Goal: Navigation & Orientation: Go to known website

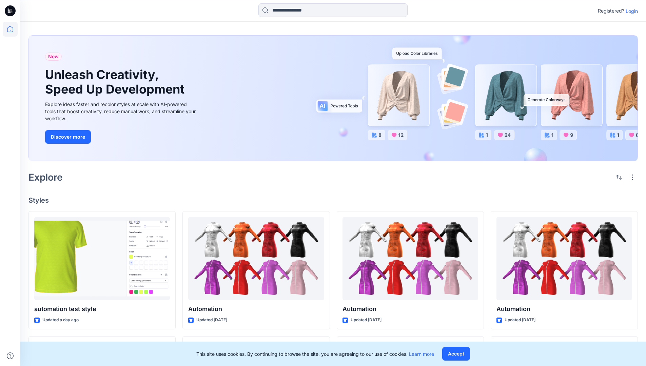
click at [630, 11] on p "Login" at bounding box center [631, 10] width 12 height 7
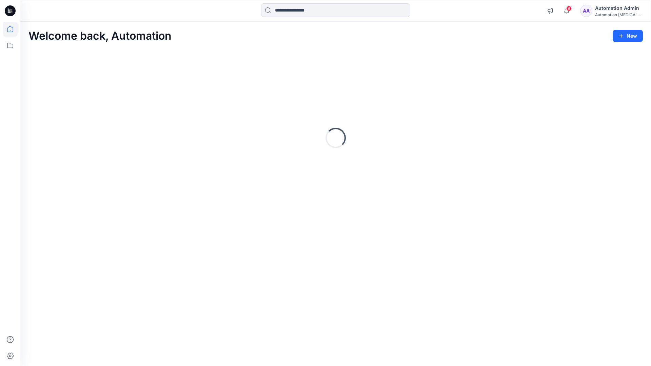
click at [13, 29] on icon at bounding box center [10, 29] width 6 height 6
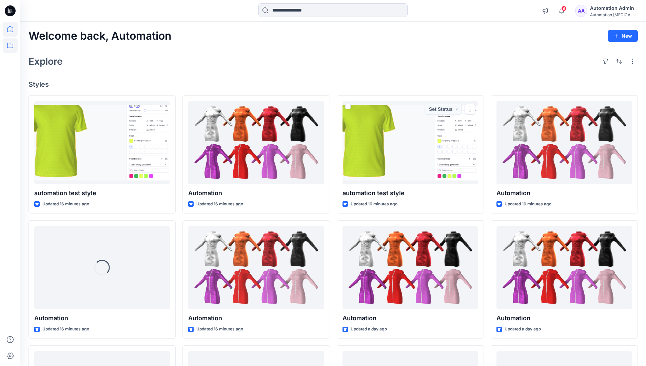
click at [12, 46] on icon at bounding box center [10, 45] width 15 height 15
